Goal: Task Accomplishment & Management: Use online tool/utility

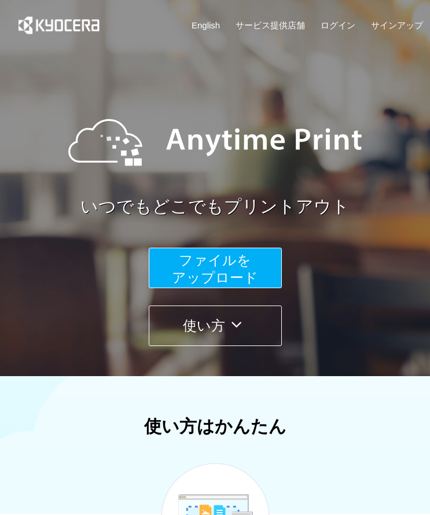
click at [212, 275] on span "ファイルを ​​アップロード" at bounding box center [215, 268] width 86 height 33
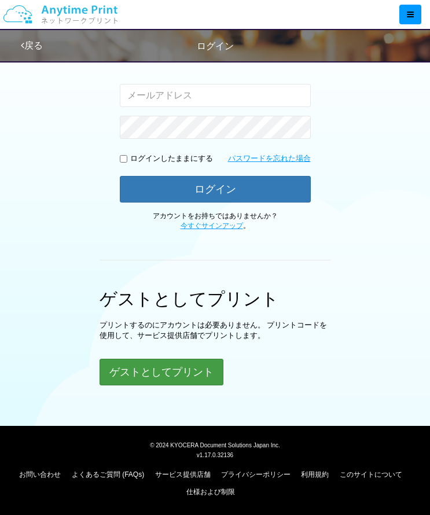
click at [168, 362] on button "ゲストとしてプリント" at bounding box center [162, 372] width 124 height 27
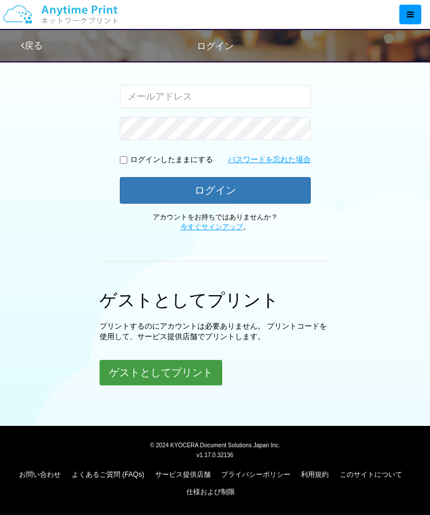
scroll to position [187, 0]
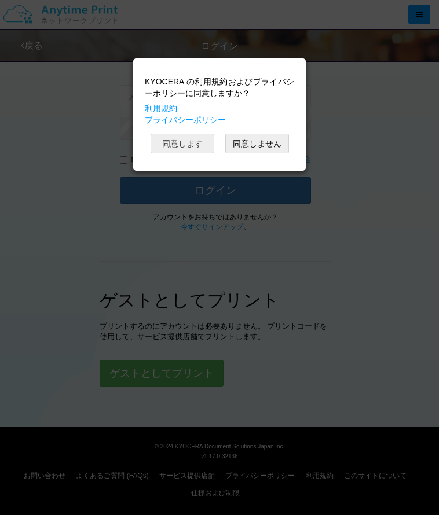
click at [175, 137] on button "同意します" at bounding box center [182, 144] width 64 height 20
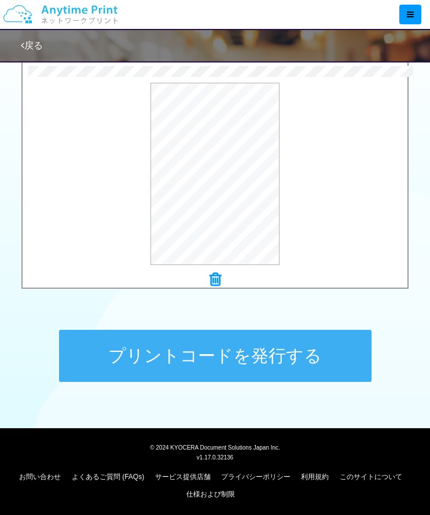
scroll to position [382, 0]
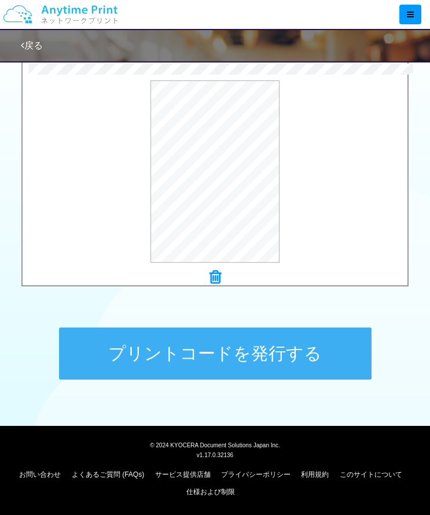
click at [211, 360] on button "プリントコードを発行する" at bounding box center [215, 353] width 312 height 52
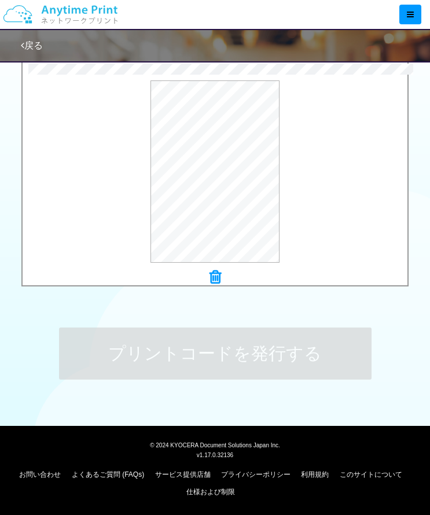
scroll to position [0, 0]
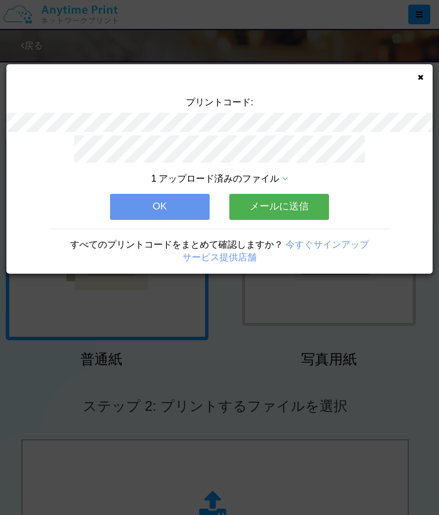
click at [179, 205] on button "OK" at bounding box center [160, 206] width 100 height 25
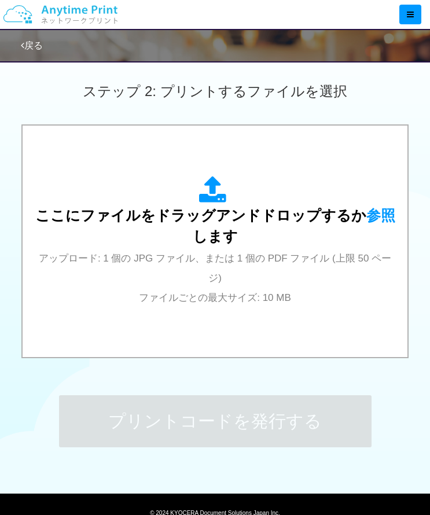
scroll to position [382, 0]
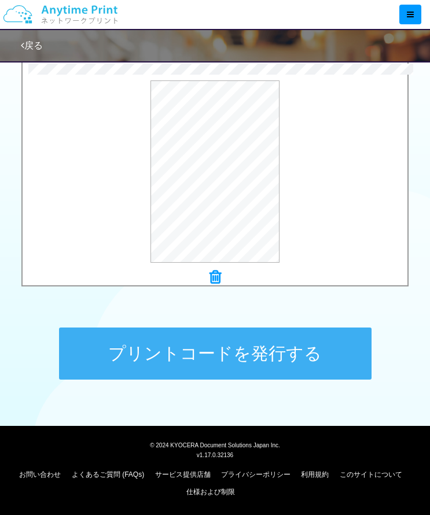
click at [260, 358] on button "プリントコードを発行する" at bounding box center [215, 353] width 312 height 52
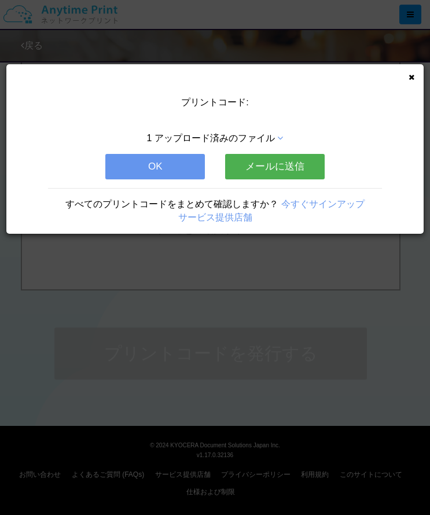
scroll to position [0, 0]
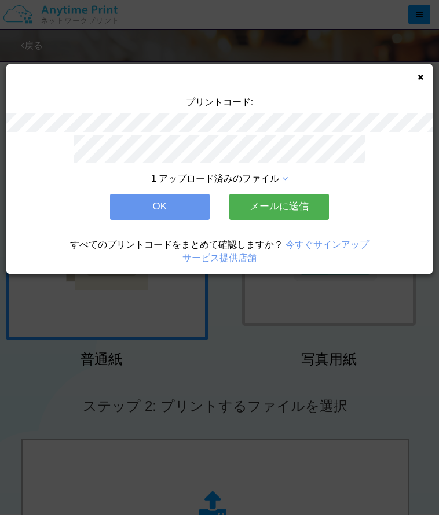
click at [176, 211] on button "OK" at bounding box center [160, 206] width 100 height 25
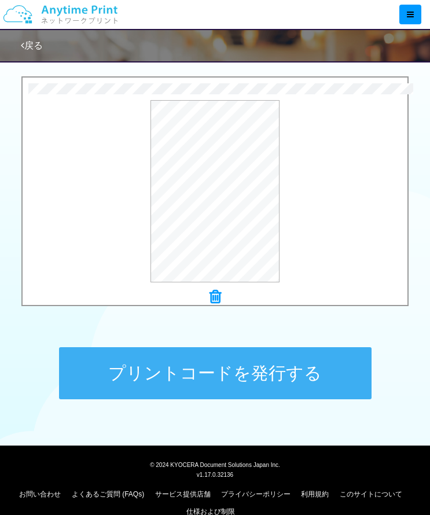
scroll to position [382, 0]
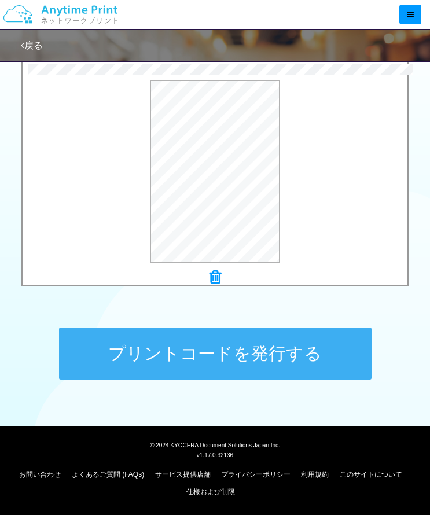
click at [230, 347] on button "プリントコードを発行する" at bounding box center [215, 353] width 312 height 52
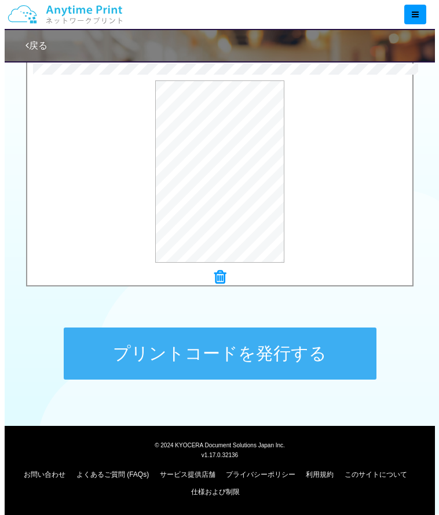
scroll to position [0, 0]
